Goal: Information Seeking & Learning: Find specific fact

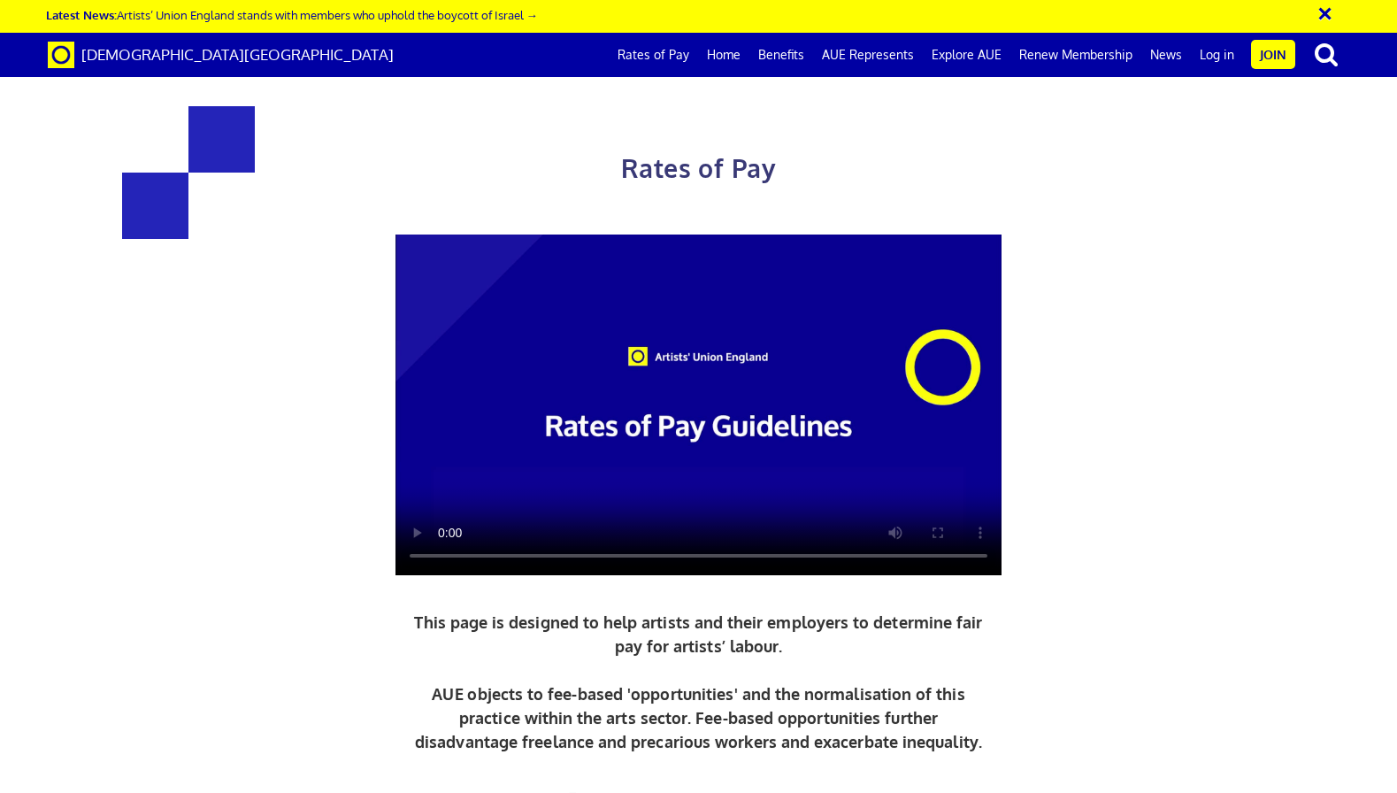
scroll to position [443, 0]
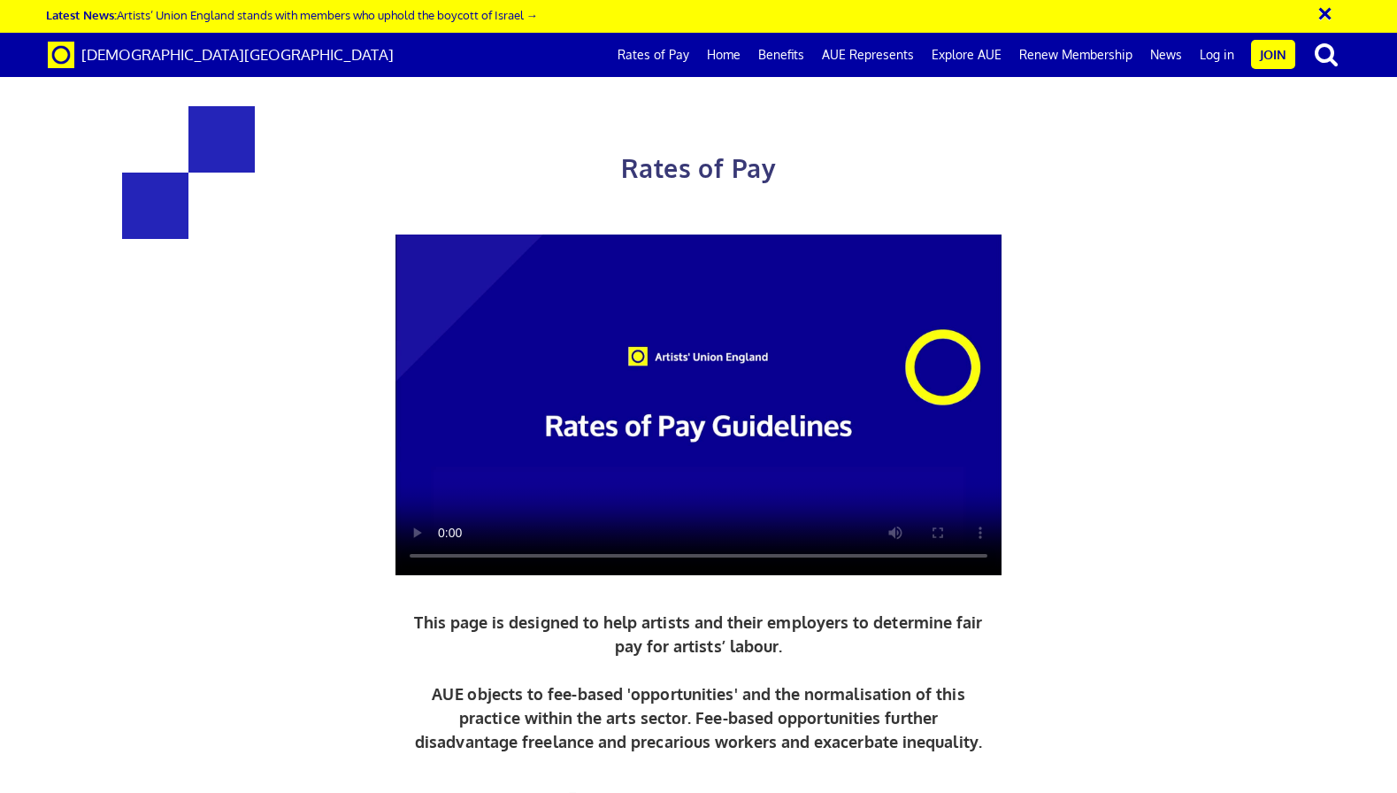
click at [586, 395] on div "Rates of Pay This page is designed to help artists and their employers to deter…" at bounding box center [698, 498] width 949 height 855
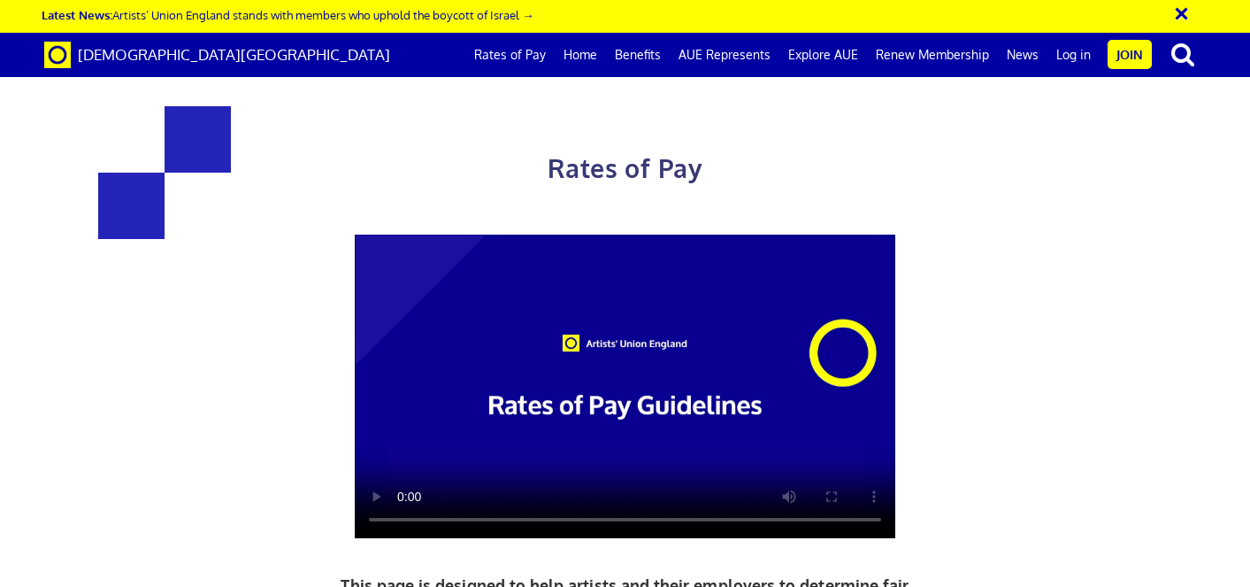
scroll to position [698, 0]
drag, startPoint x: 270, startPoint y: 235, endPoint x: 557, endPoint y: 370, distance: 316.6
copy div "£216.63 a day ½ £119.15 per ½ day £27.08 an hour new graduate artist"
